Goal: Transaction & Acquisition: Obtain resource

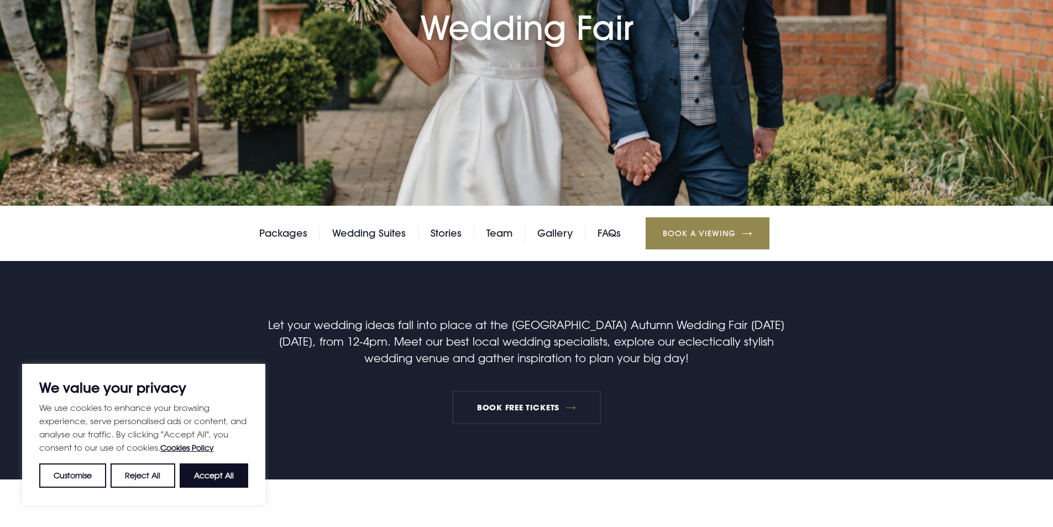
scroll to position [276, 0]
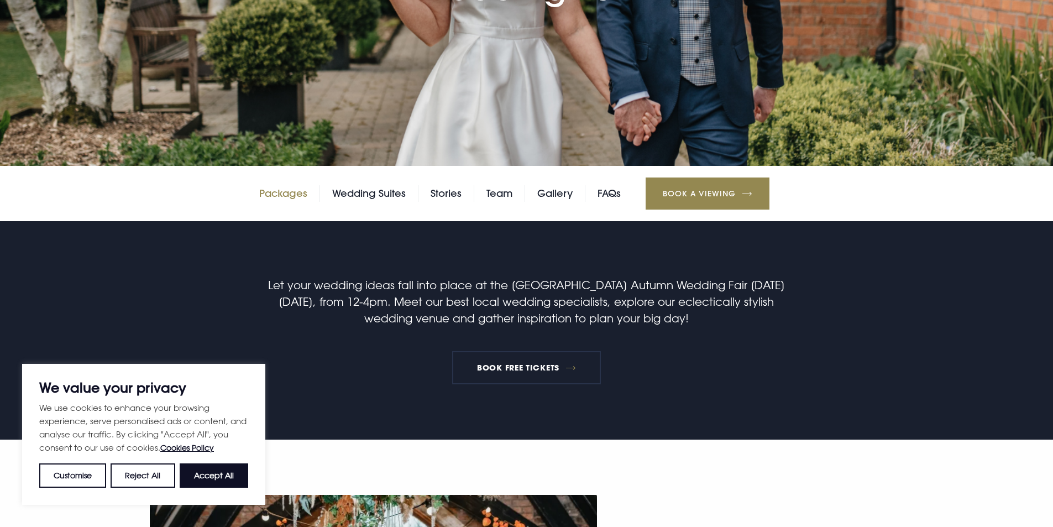
click at [280, 192] on link "Packages" at bounding box center [283, 193] width 48 height 17
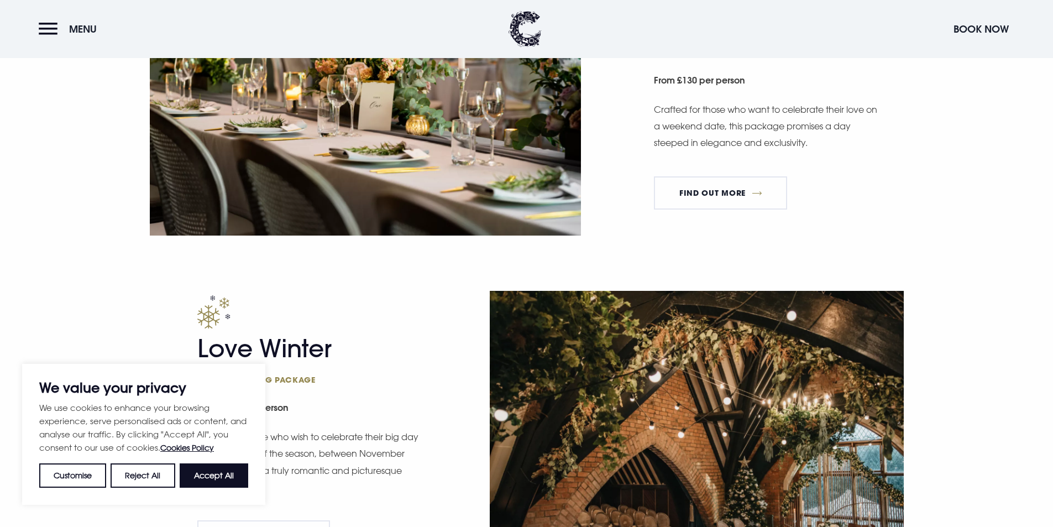
scroll to position [1327, 0]
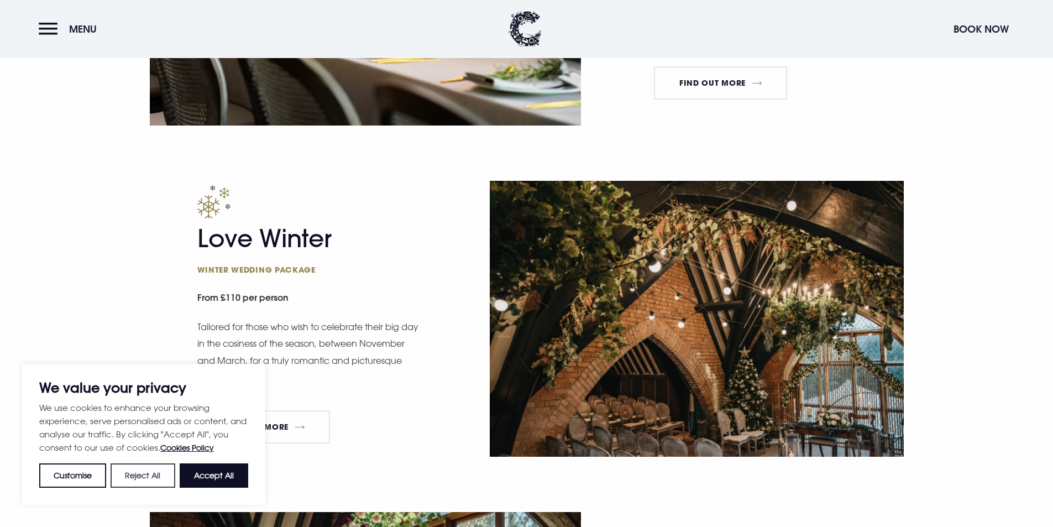
click at [144, 470] on button "Reject All" at bounding box center [143, 475] width 64 height 24
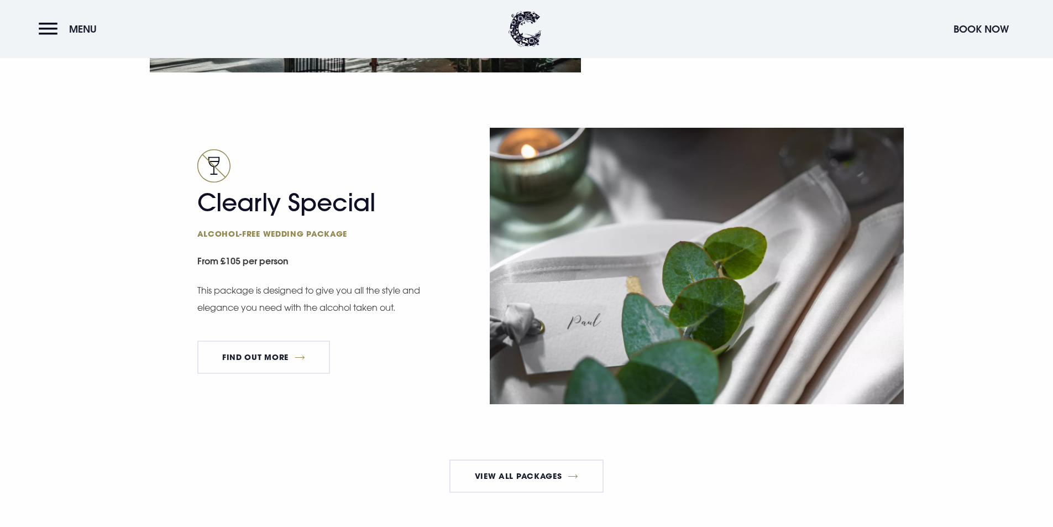
scroll to position [2267, 0]
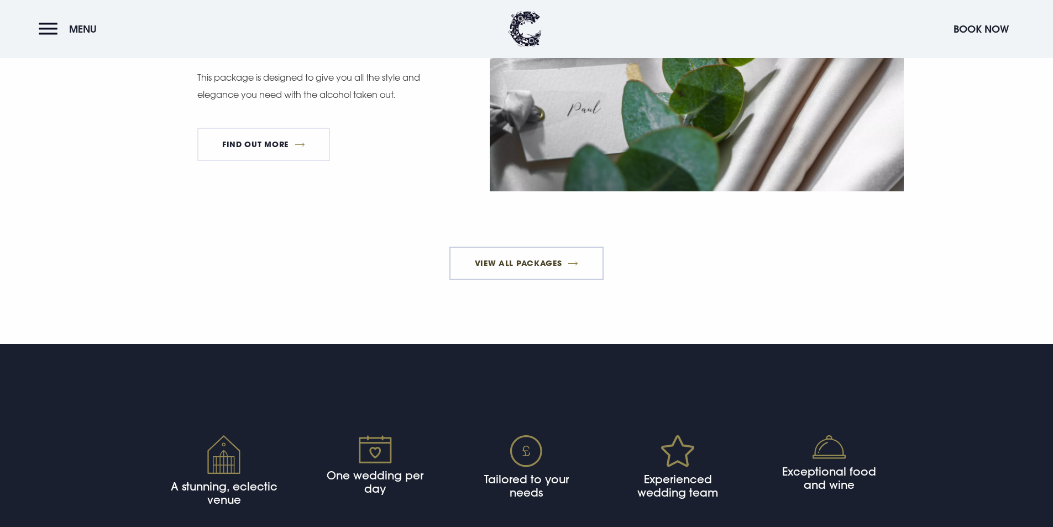
click at [547, 263] on link "View All Packages" at bounding box center [526, 263] width 154 height 33
